Goal: Navigation & Orientation: Find specific page/section

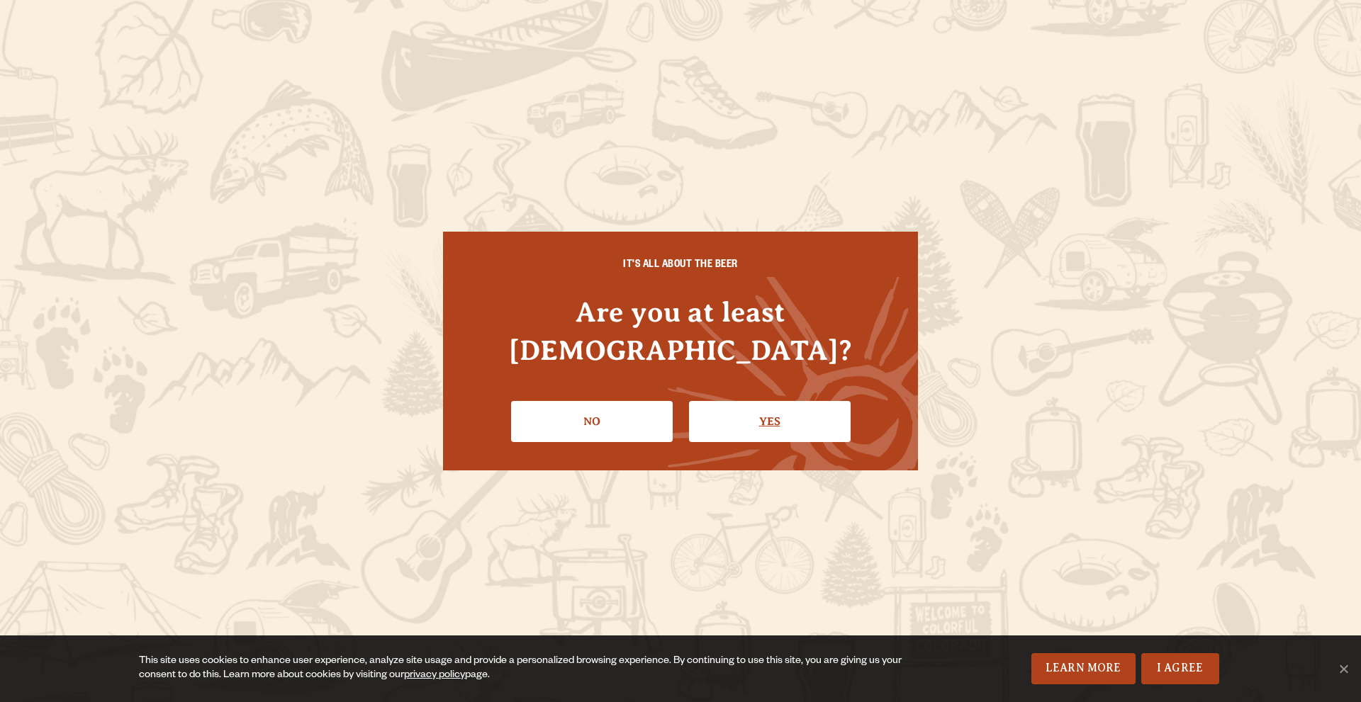
click at [777, 417] on link "Yes" at bounding box center [770, 421] width 162 height 41
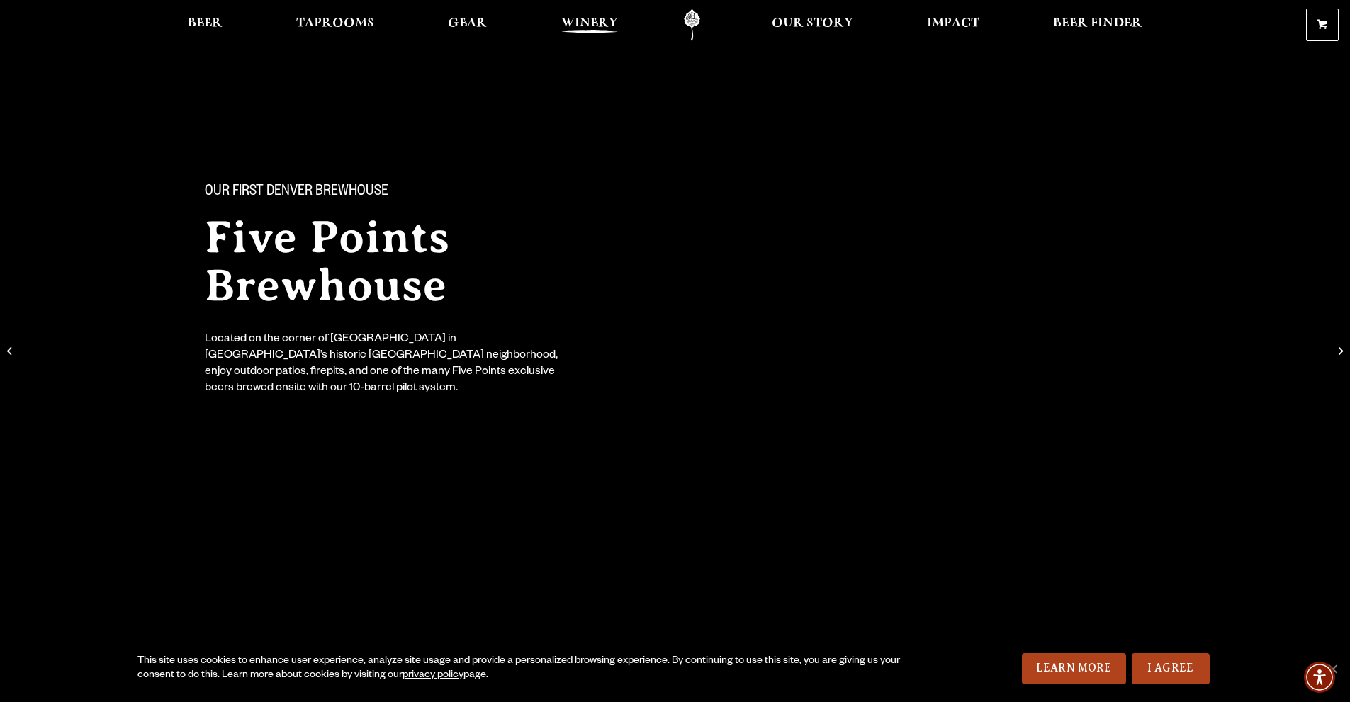
click at [585, 18] on span "Winery" at bounding box center [589, 23] width 57 height 11
click at [210, 26] on span "Beer" at bounding box center [205, 23] width 35 height 11
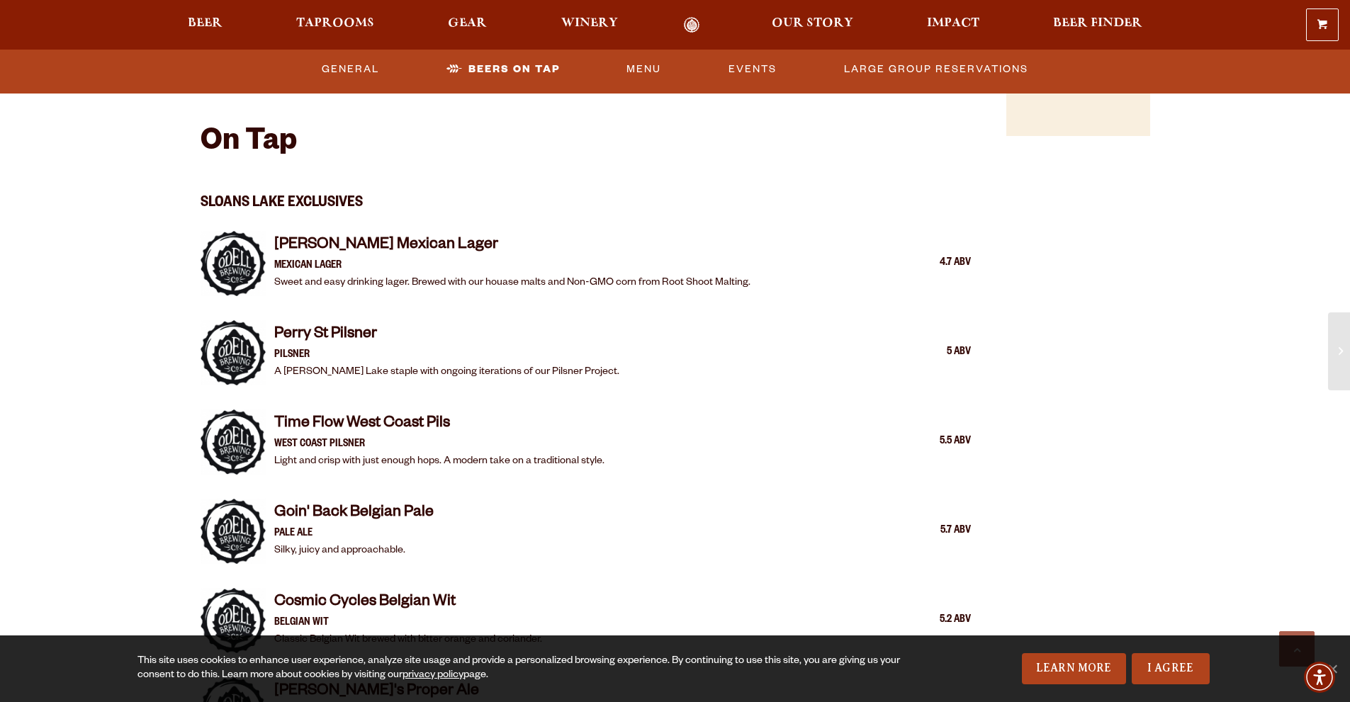
scroll to position [1417, 0]
